Goal: Information Seeking & Learning: Learn about a topic

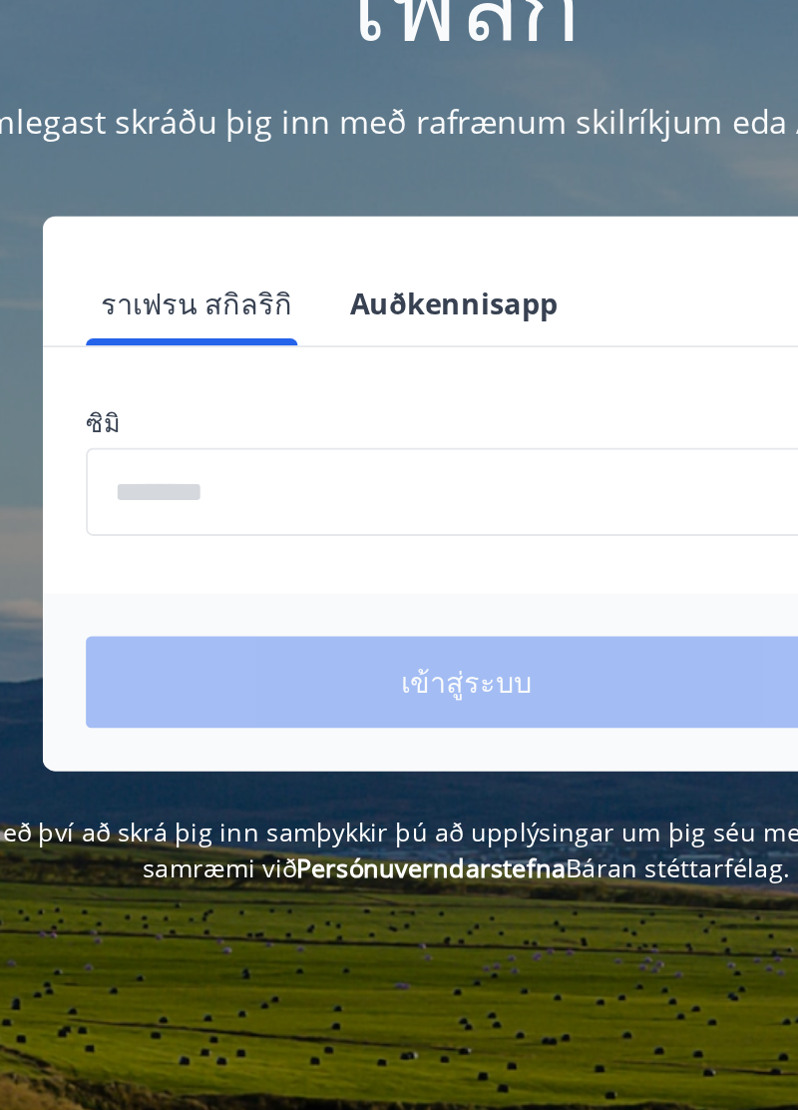
click at [238, 503] on input "phone" at bounding box center [399, 506] width 423 height 49
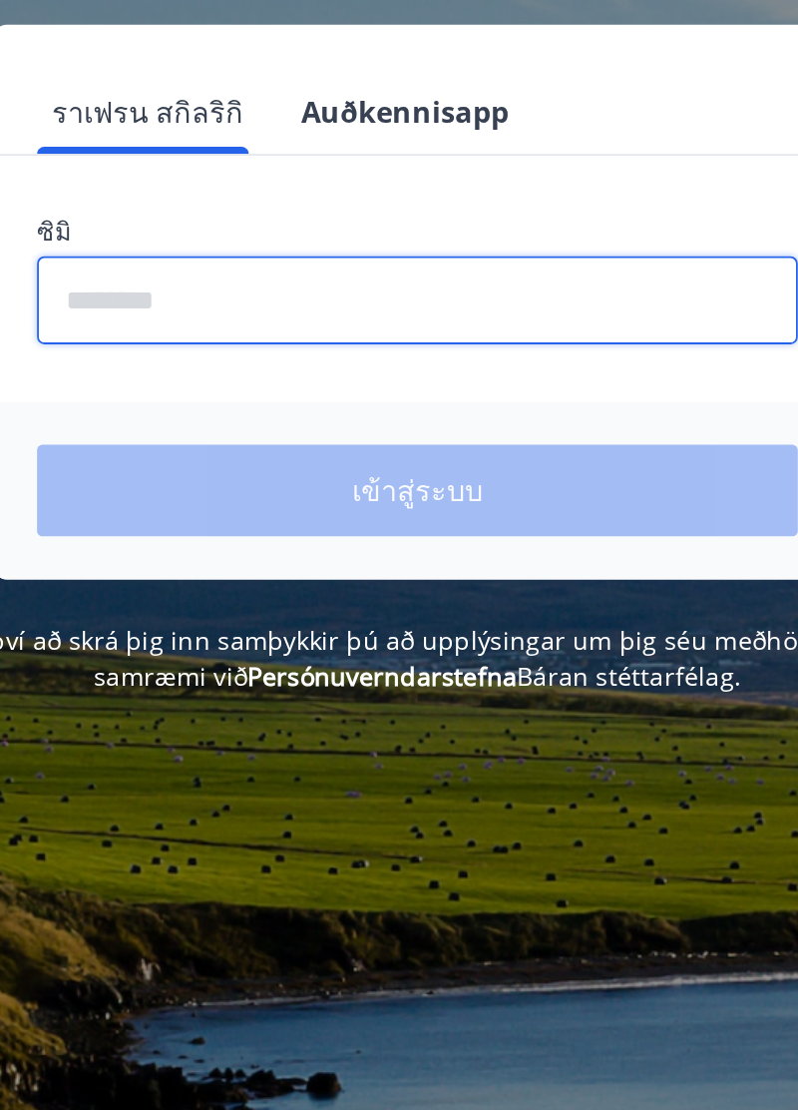
type input "********"
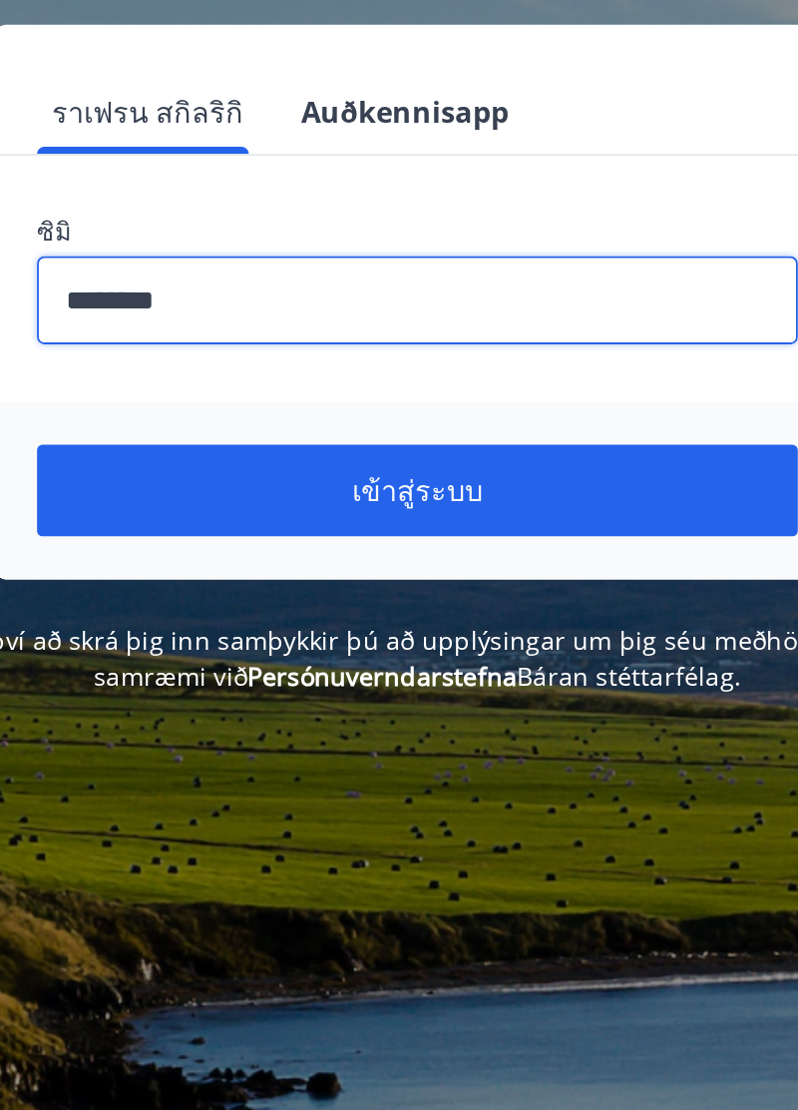
click at [425, 614] on font "เข้าสู่ระบบ" at bounding box center [399, 612] width 73 height 22
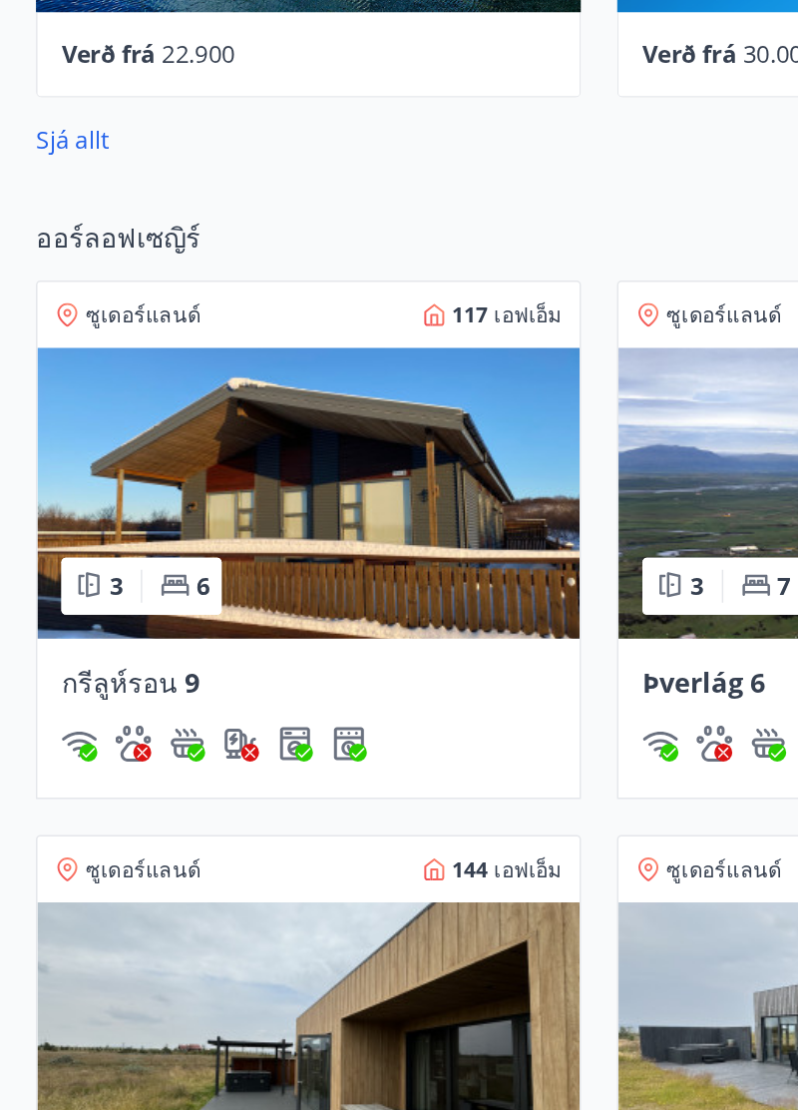
scroll to position [1678, 0]
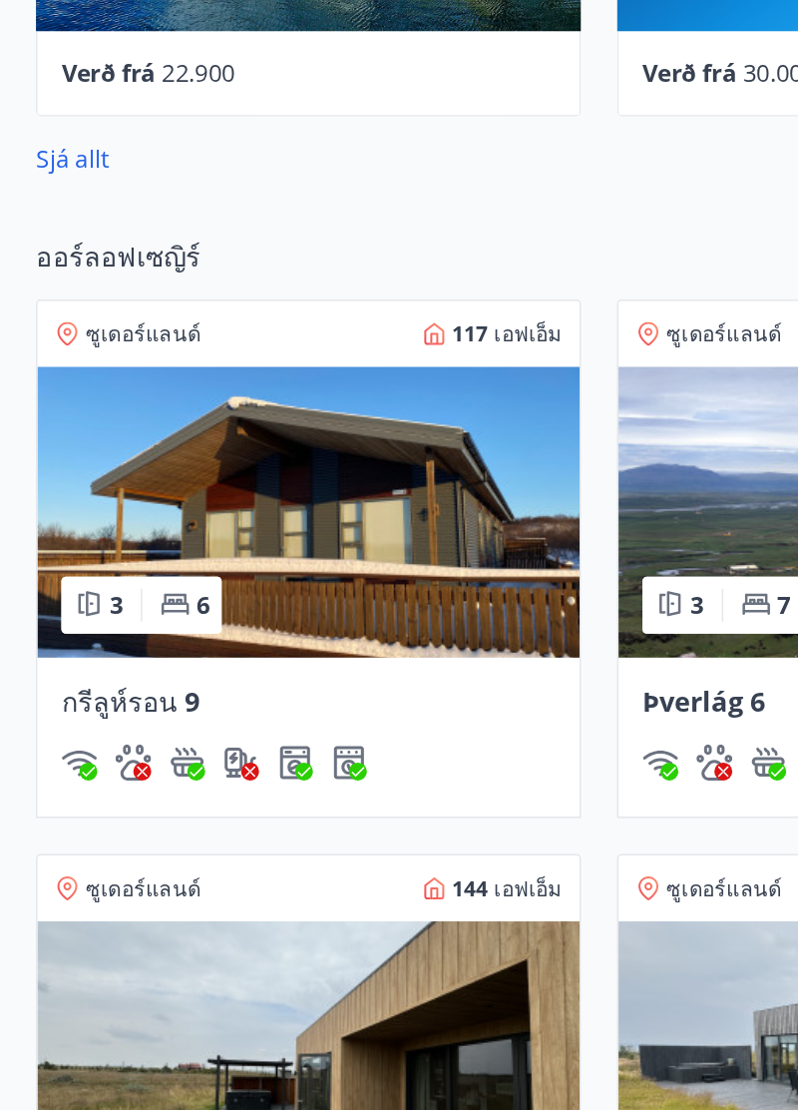
click at [263, 318] on img at bounding box center [205, 341] width 361 height 194
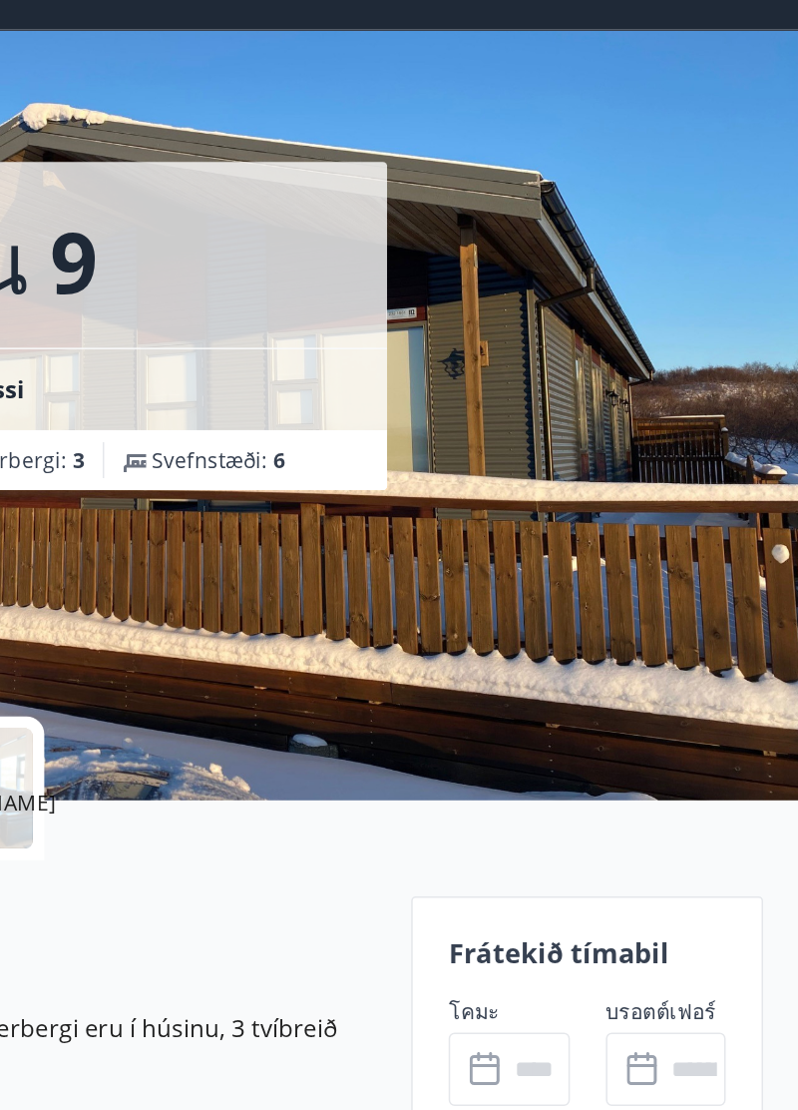
scroll to position [5, 0]
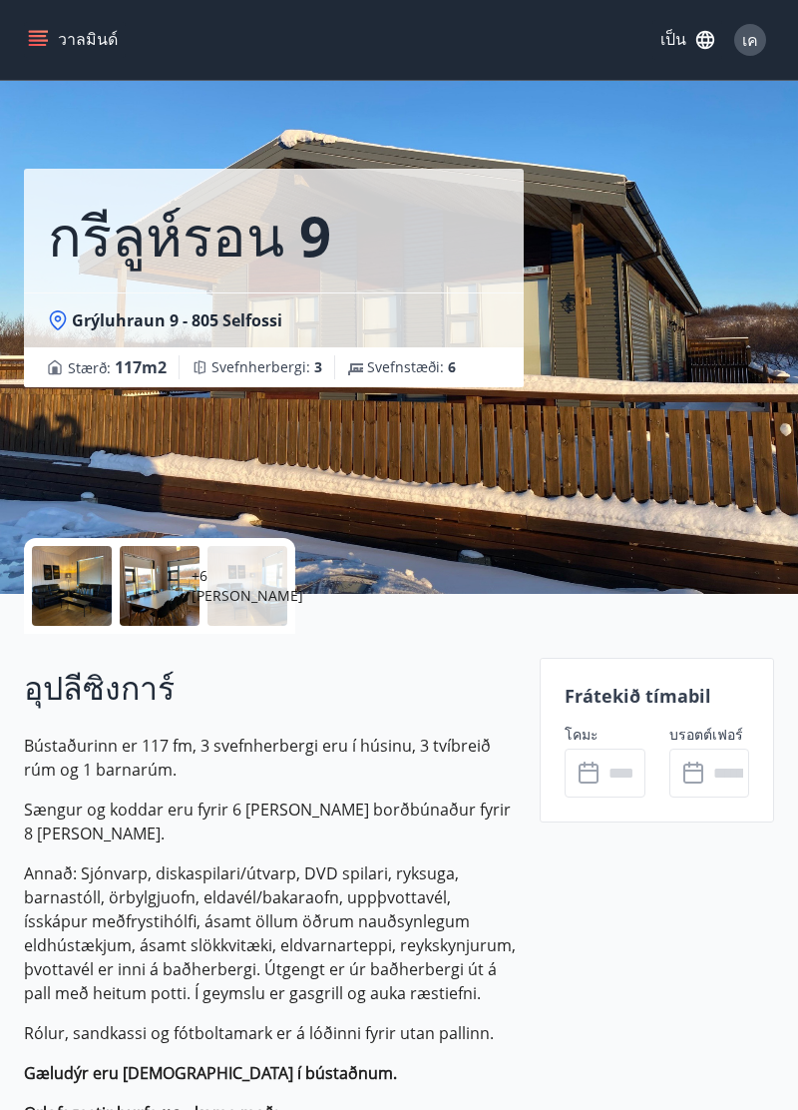
click at [739, 349] on div "กรีลูห์รอน 9 Grýluhraun 9 - 805 Selfossi Stærð : 117 m2 Svefnherbergi : 3 Svefn…" at bounding box center [399, 294] width 750 height 599
click at [669, 403] on div "กรีลูห์รอน 9 Grýluhraun 9 - 805 Selfossi Stærð : 117 m2 Svefnherbergi : 3 Svefn…" at bounding box center [399, 294] width 750 height 599
click at [177, 589] on div at bounding box center [160, 586] width 80 height 80
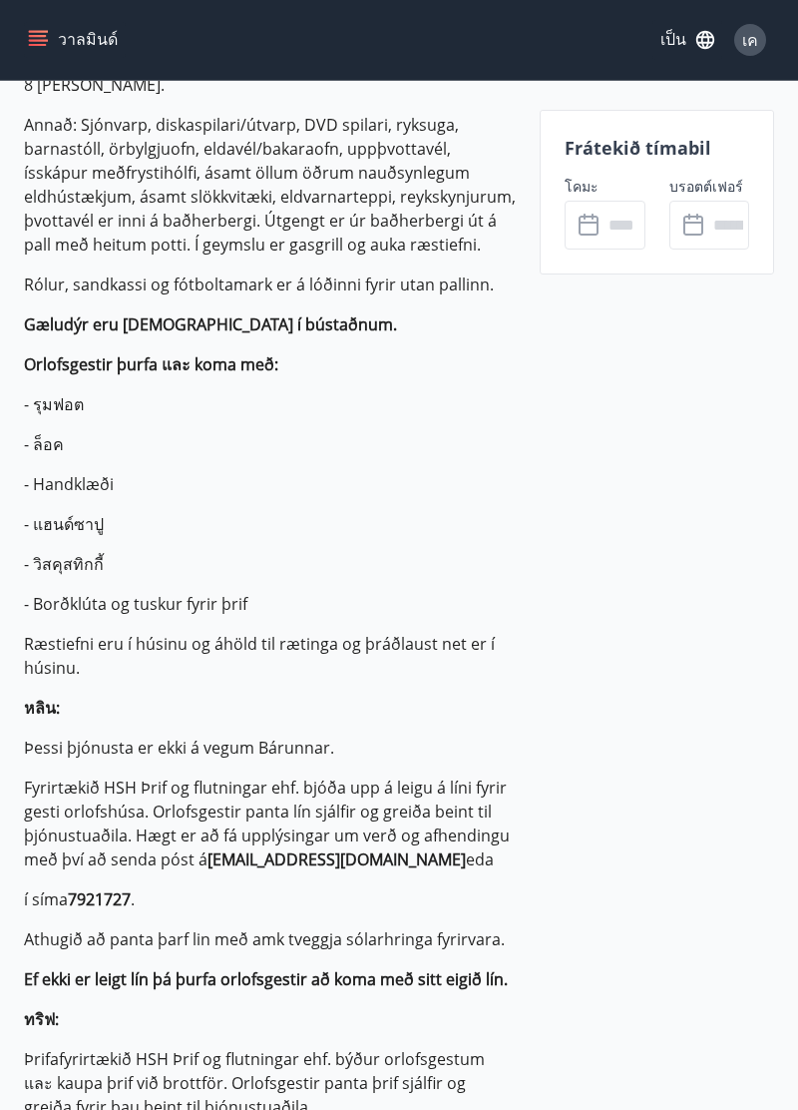
scroll to position [762, 0]
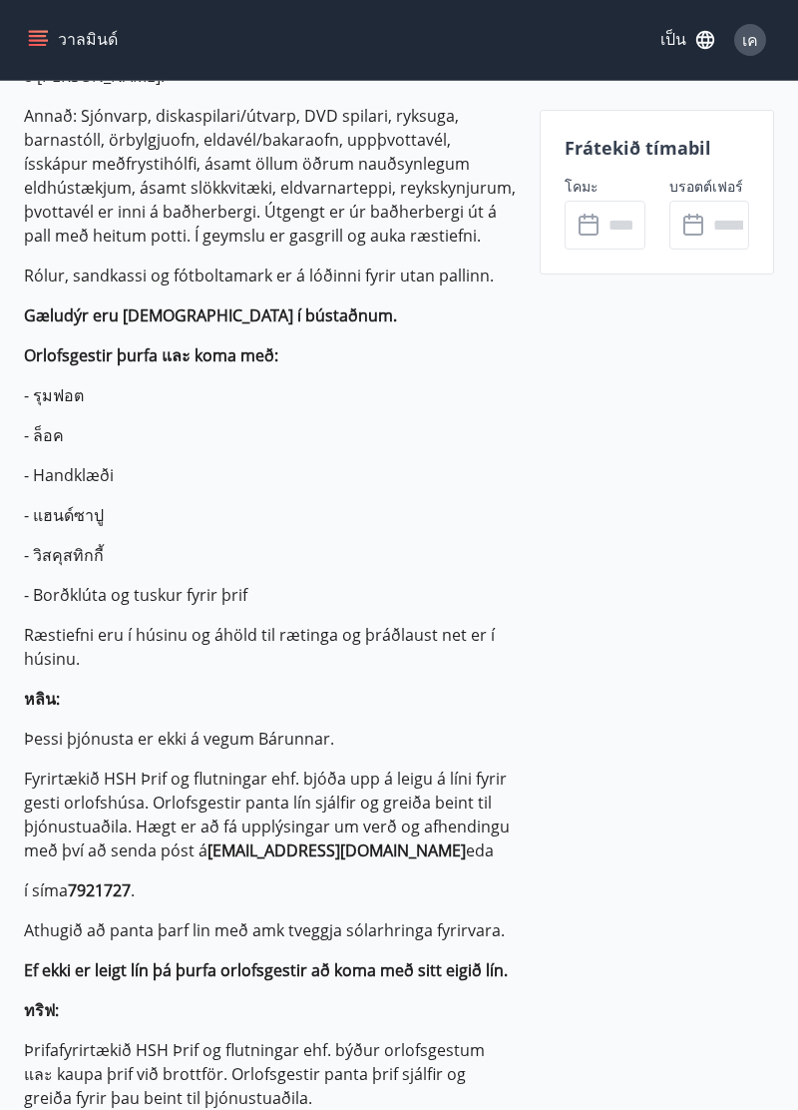
scroll to position [1678, 0]
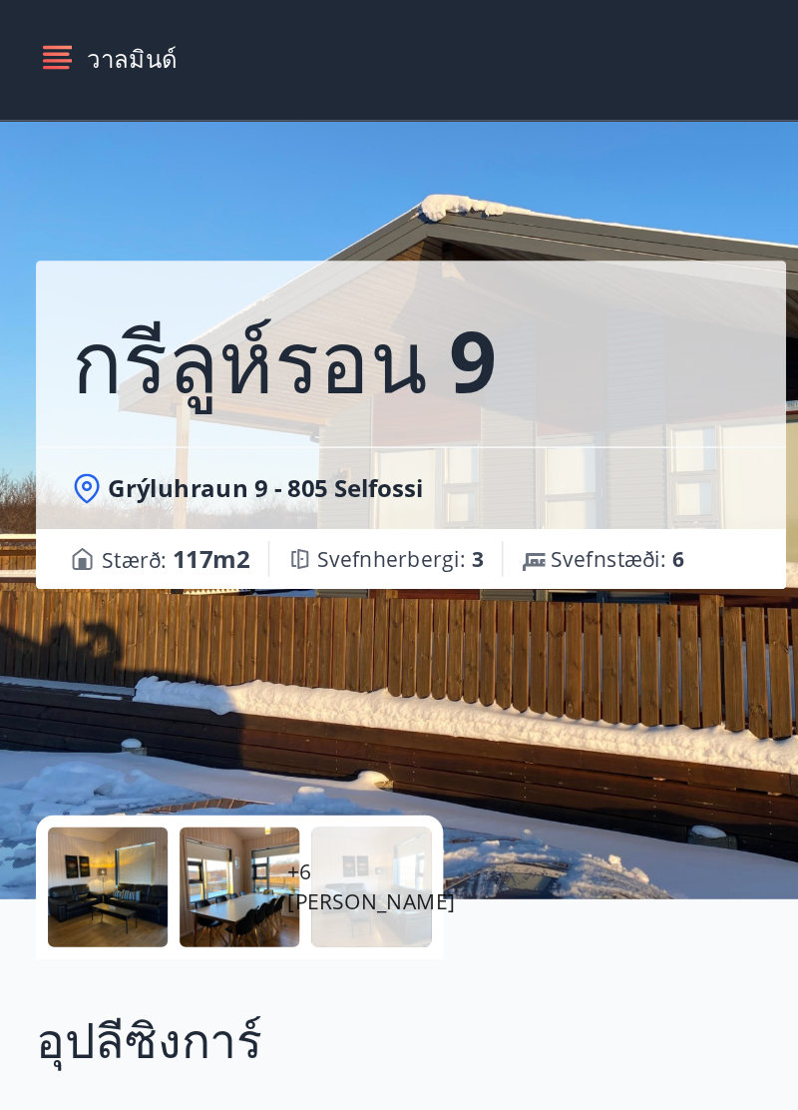
click at [54, 35] on button "วาลมินด์" at bounding box center [75, 40] width 102 height 36
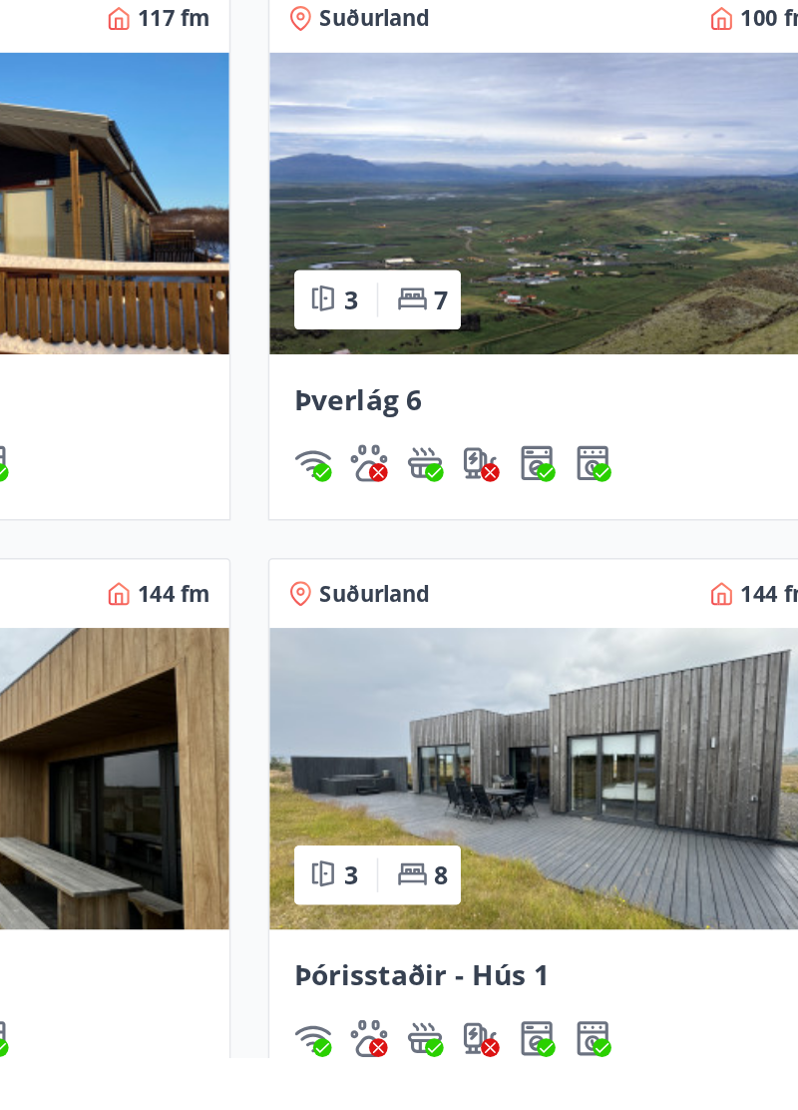
scroll to position [1457, 0]
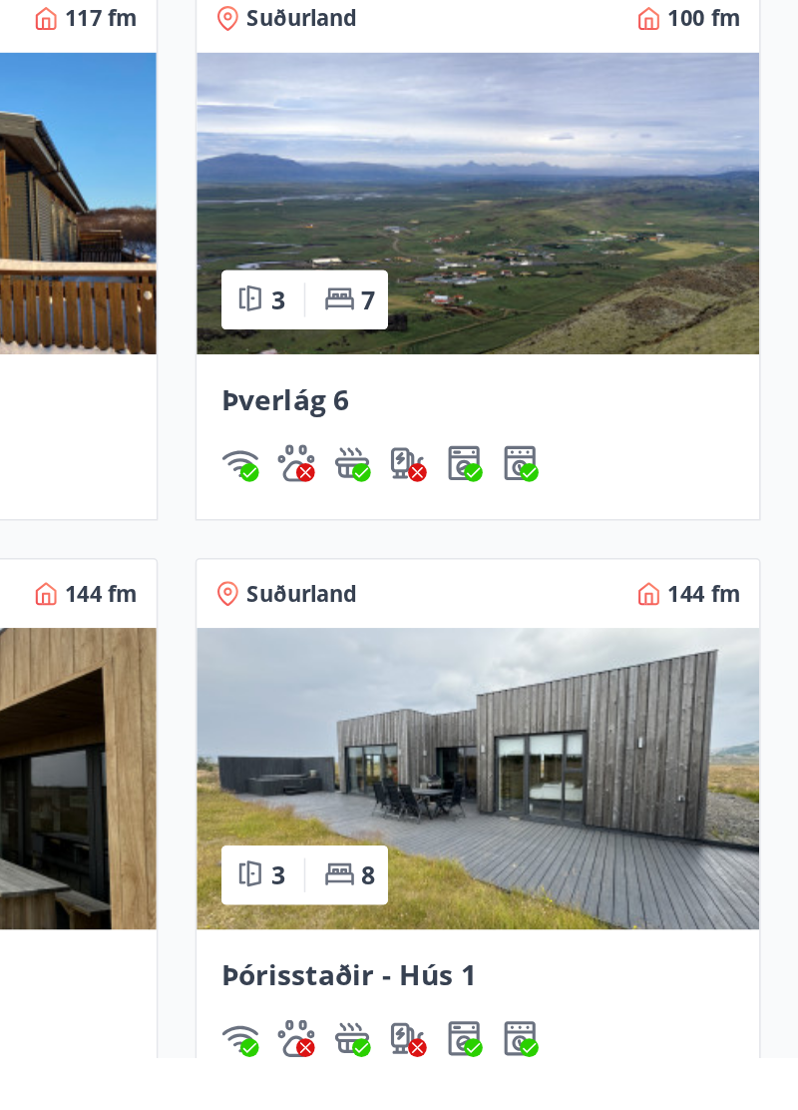
click at [623, 576] on img at bounding box center [592, 562] width 361 height 194
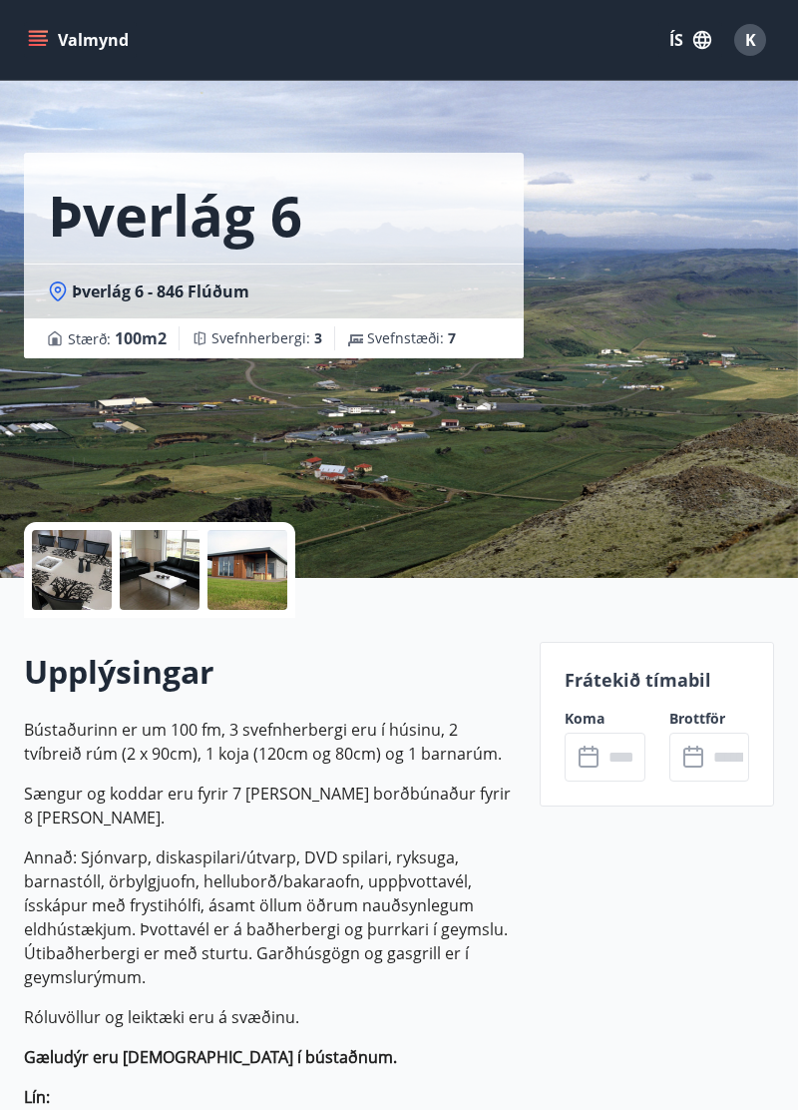
scroll to position [22, 0]
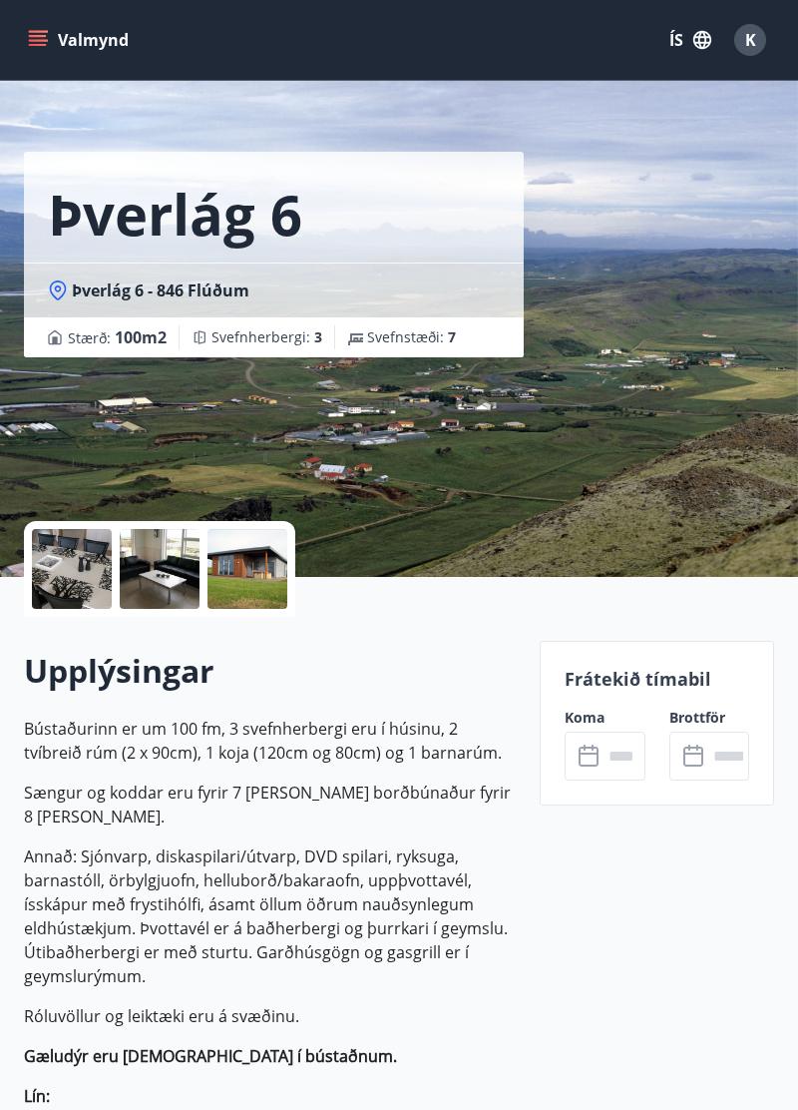
click at [273, 578] on div at bounding box center [248, 569] width 80 height 80
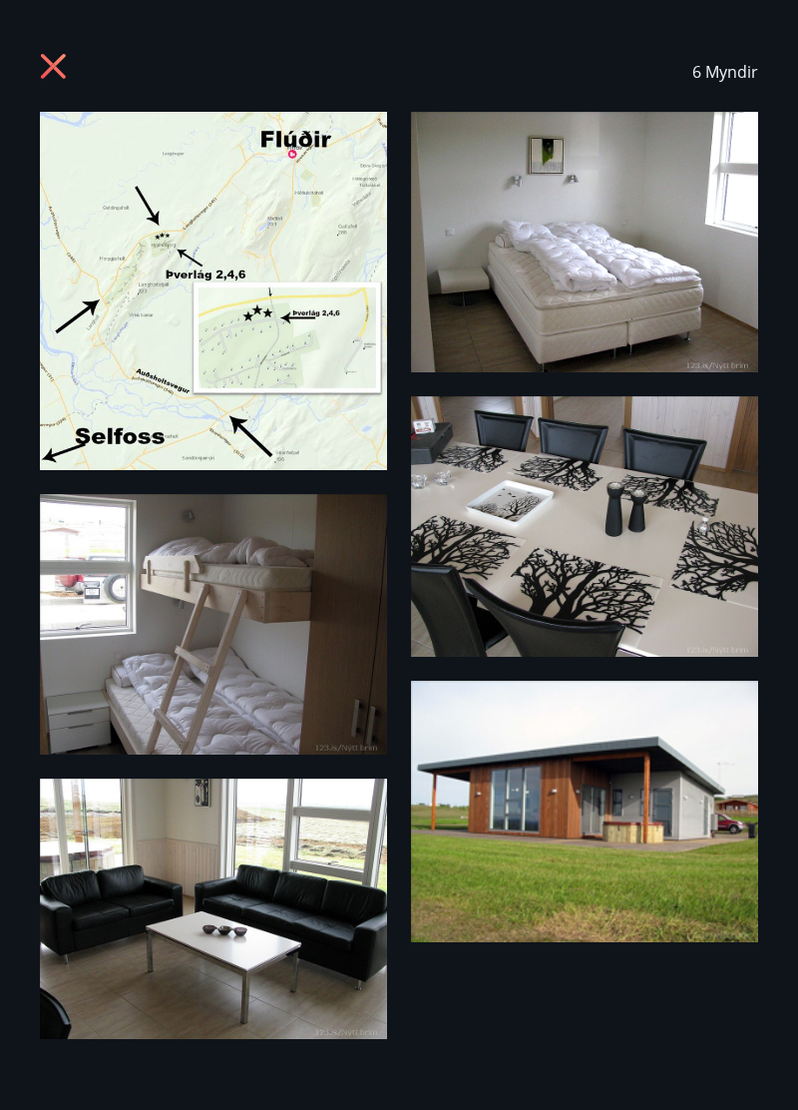
click at [71, 70] on icon at bounding box center [56, 69] width 32 height 32
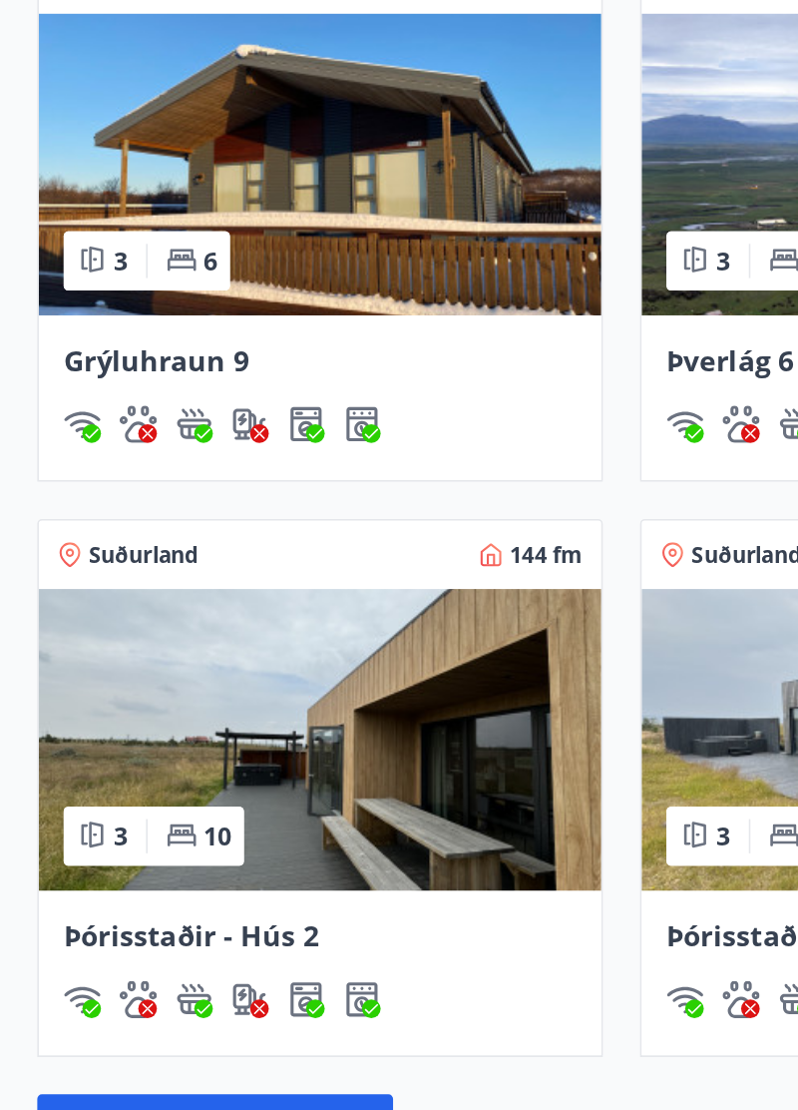
scroll to position [1744, 0]
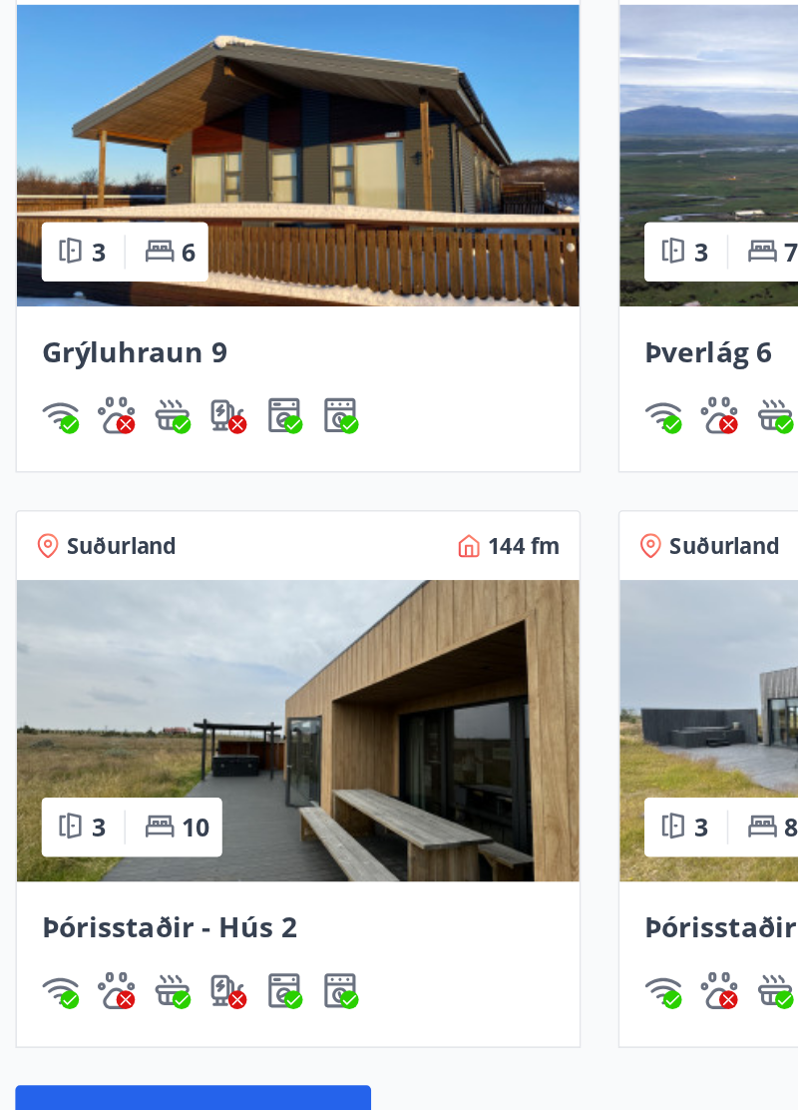
click at [247, 252] on img at bounding box center [205, 275] width 361 height 194
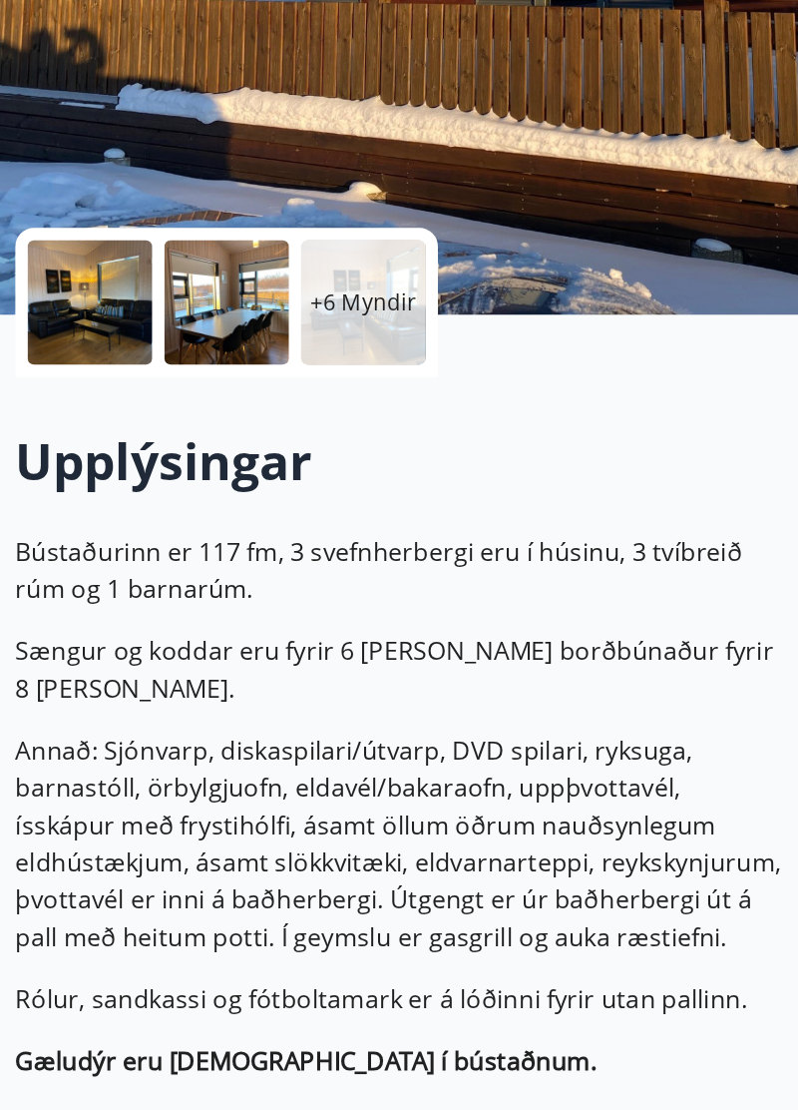
click at [148, 581] on div at bounding box center [160, 591] width 80 height 80
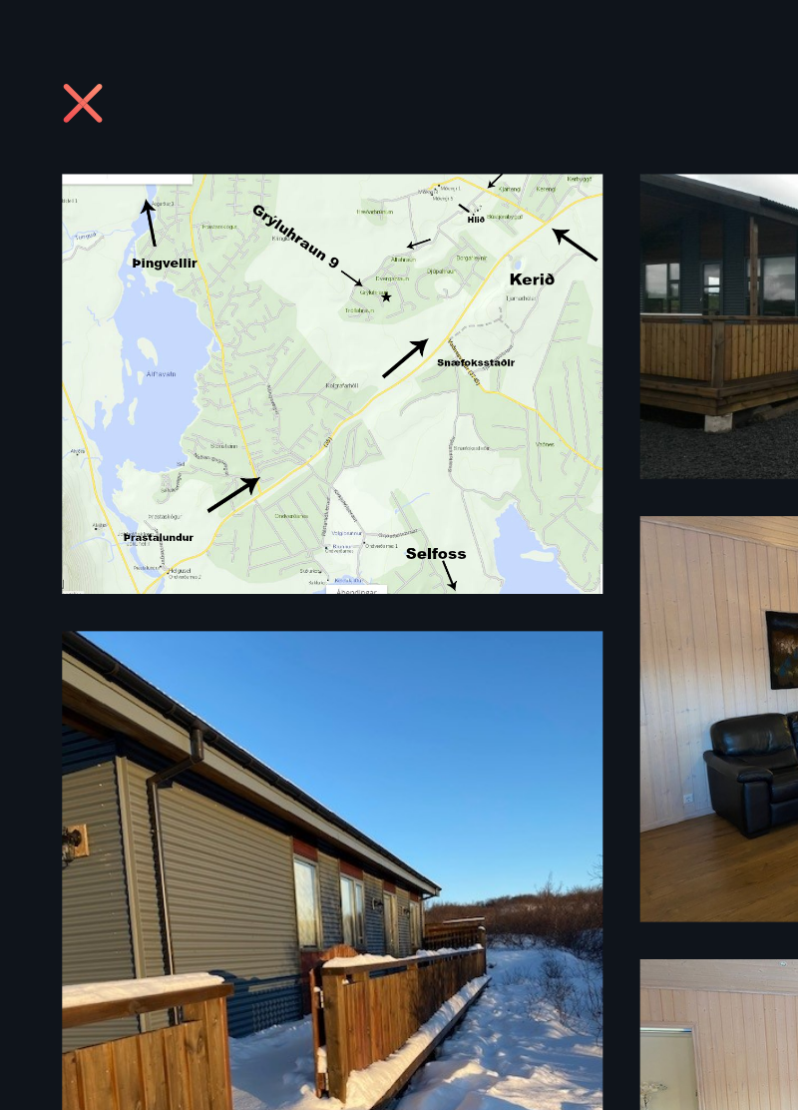
click at [42, 63] on icon at bounding box center [56, 69] width 32 height 32
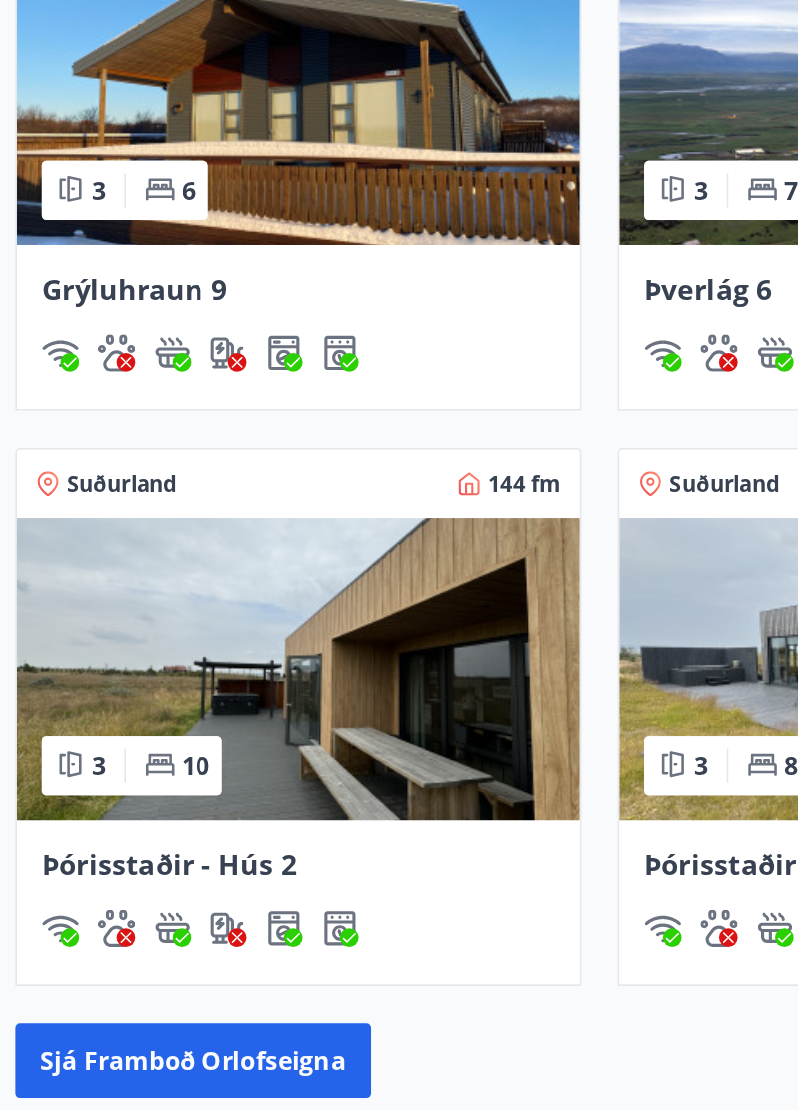
scroll to position [1769, 0]
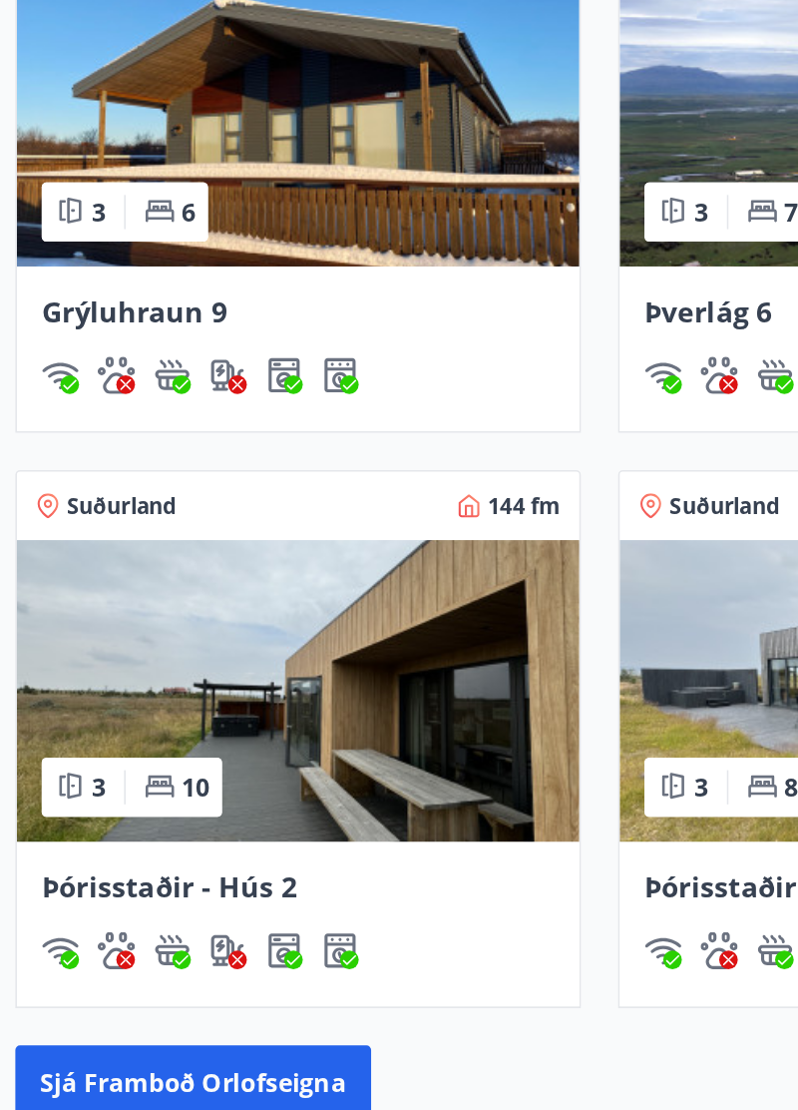
click at [243, 631] on img at bounding box center [205, 618] width 361 height 194
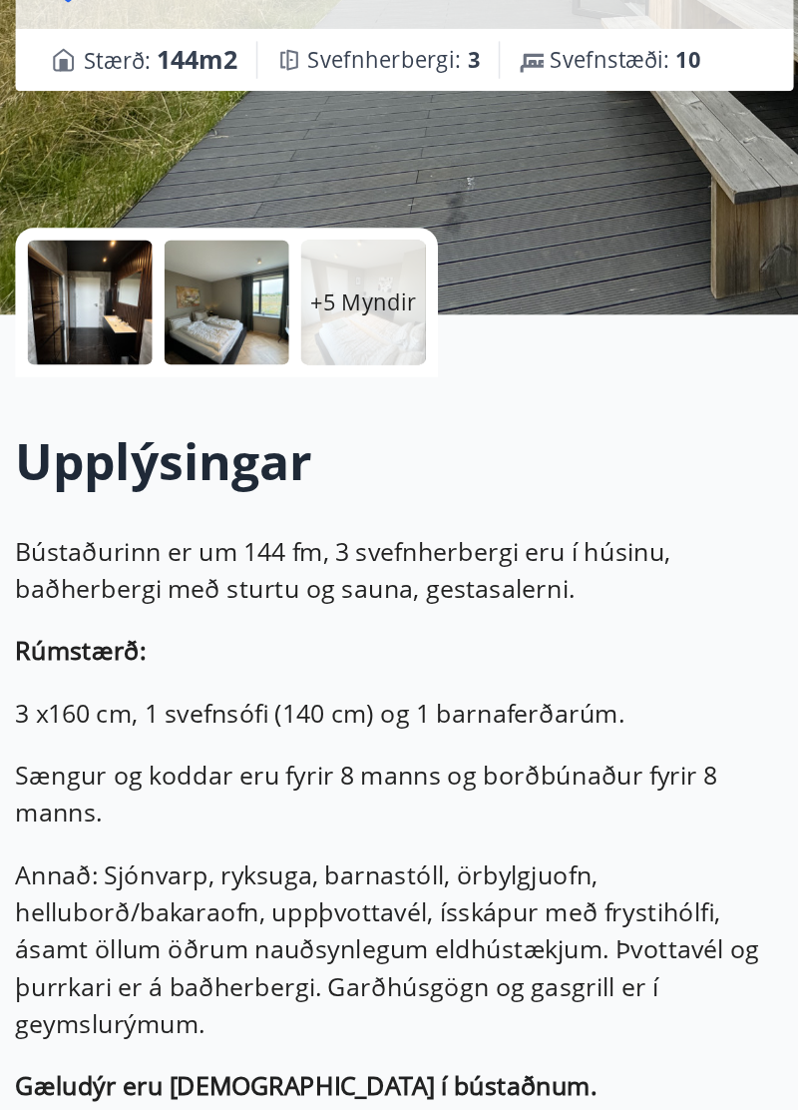
click at [156, 602] on div at bounding box center [160, 591] width 80 height 80
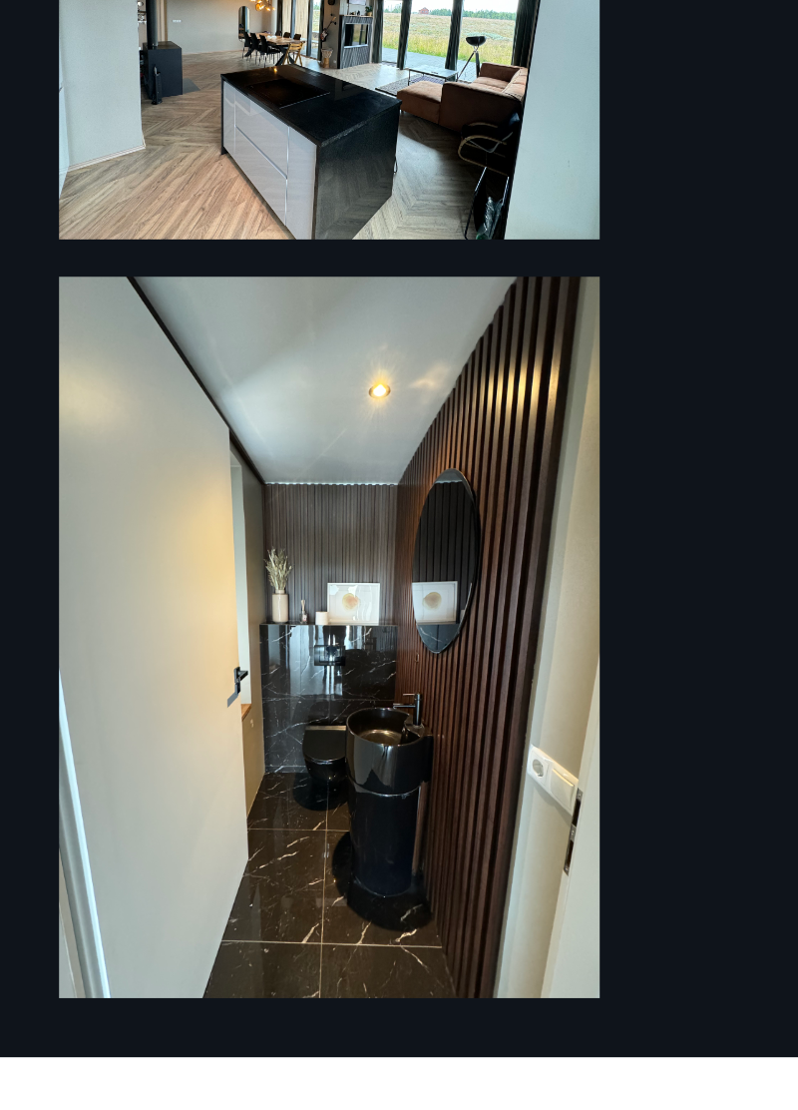
scroll to position [1064, 0]
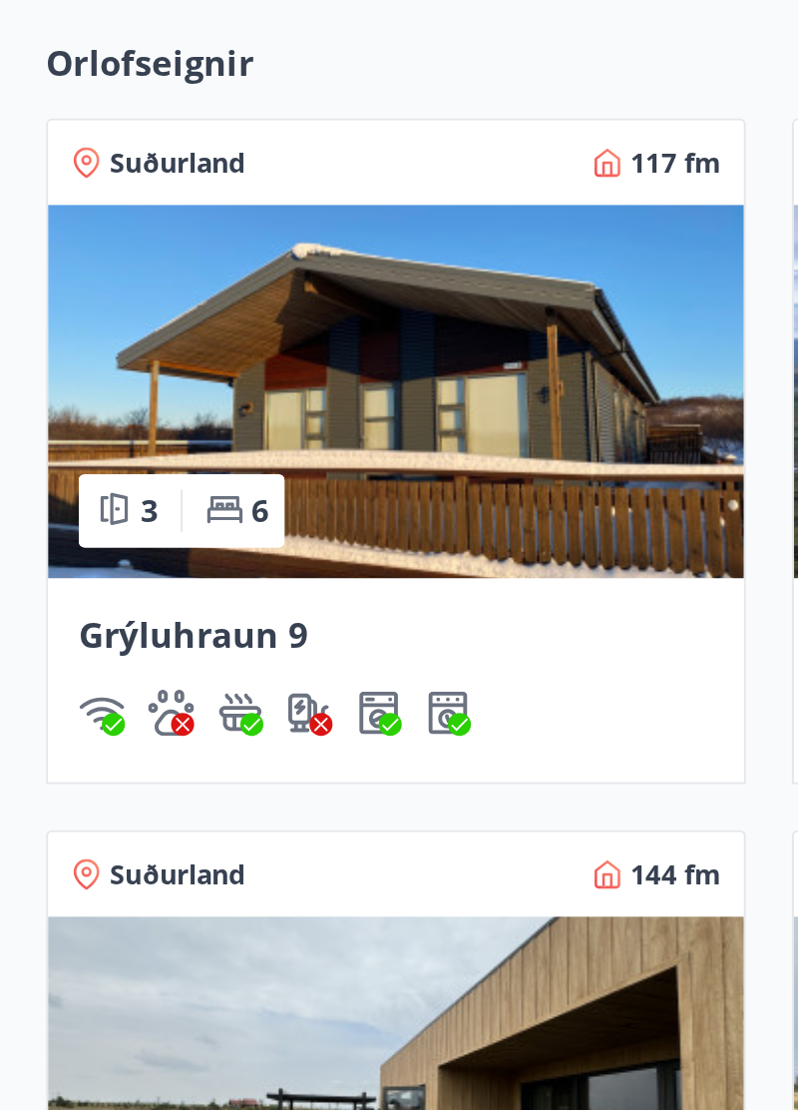
scroll to position [1815, 0]
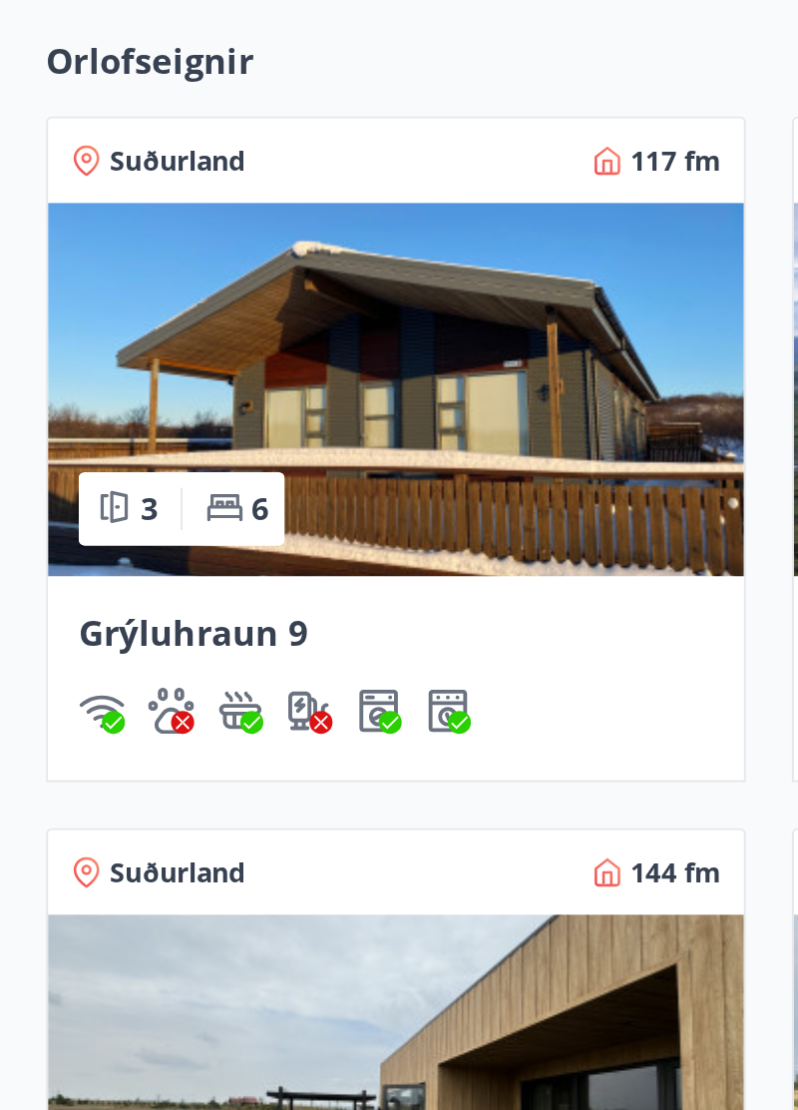
click at [247, 198] on img at bounding box center [205, 204] width 361 height 194
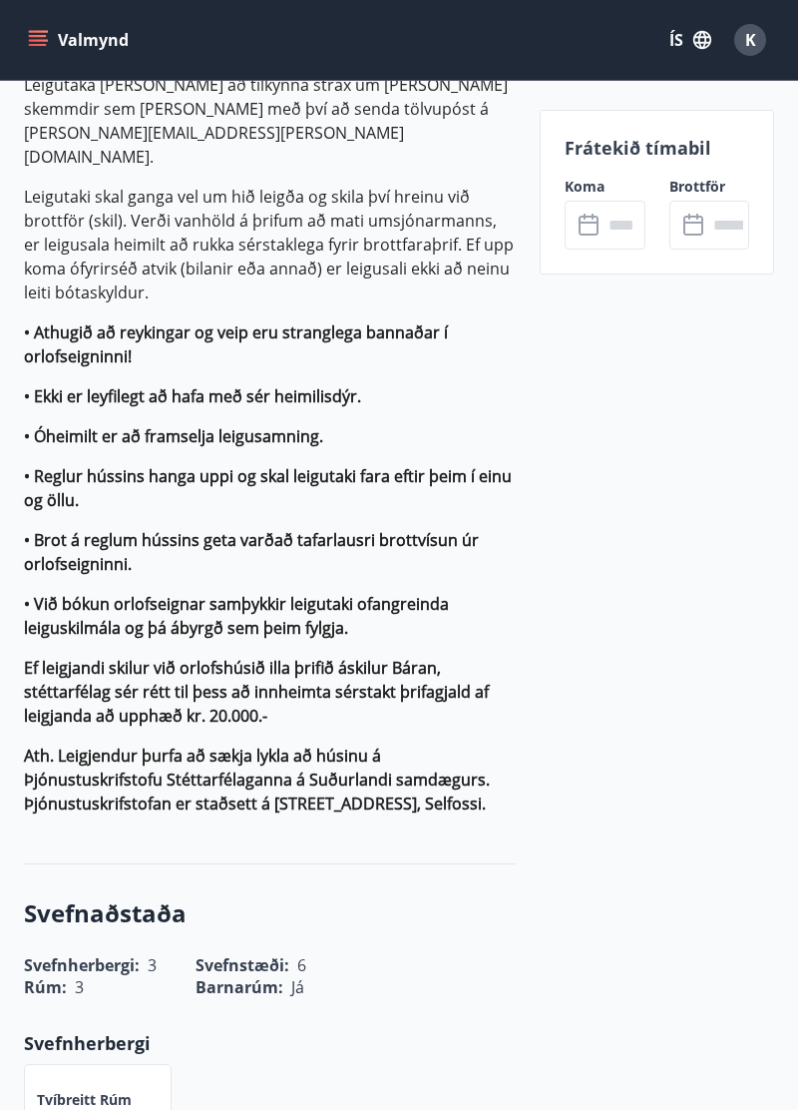
scroll to position [2226, 0]
